Goal: Find specific page/section: Find specific page/section

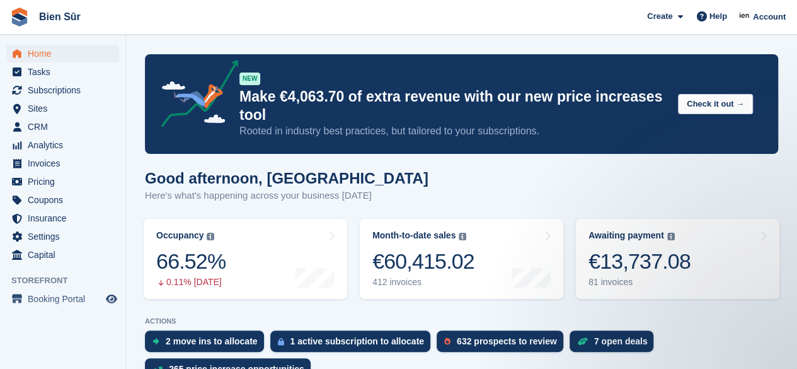
scroll to position [99, 0]
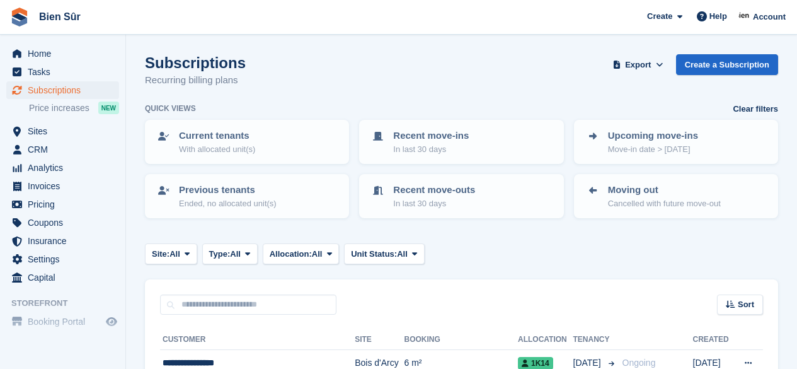
scroll to position [93, 0]
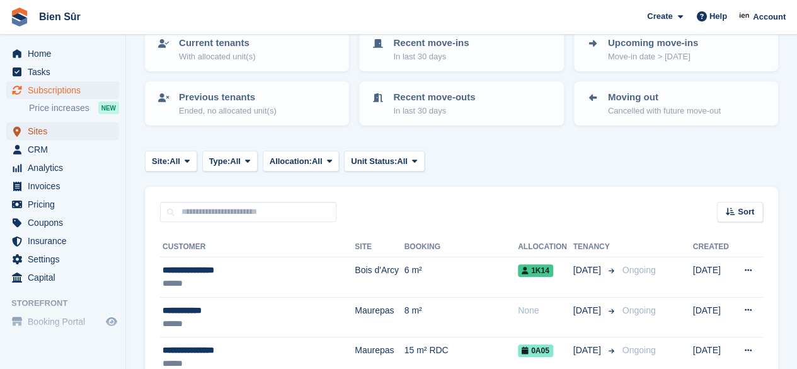
click at [44, 135] on span "Sites" at bounding box center [66, 131] width 76 height 18
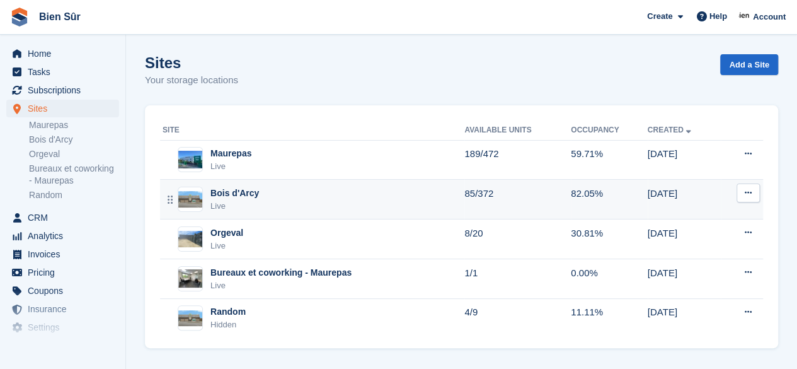
click at [285, 202] on div "Bois d'Arcy Live" at bounding box center [314, 200] width 302 height 26
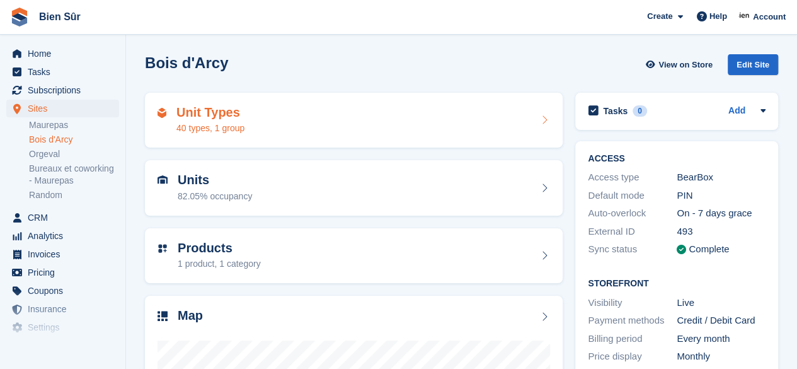
click at [293, 119] on div "Unit Types 40 types, 1 group" at bounding box center [354, 120] width 393 height 30
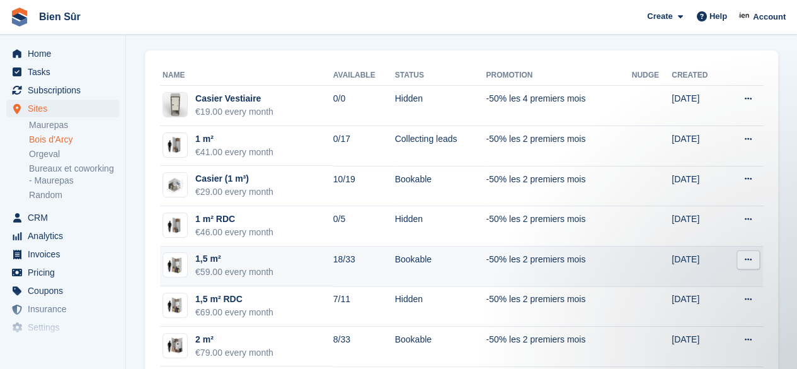
scroll to position [63, 0]
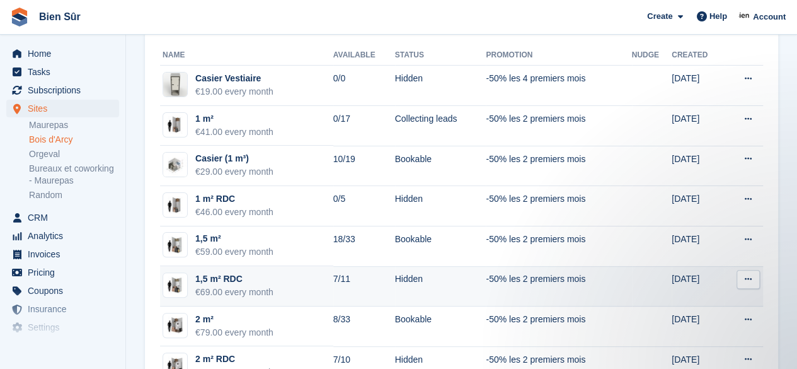
click at [258, 290] on div "€69.00 every month" at bounding box center [234, 291] width 78 height 13
